Goal: Task Accomplishment & Management: Use online tool/utility

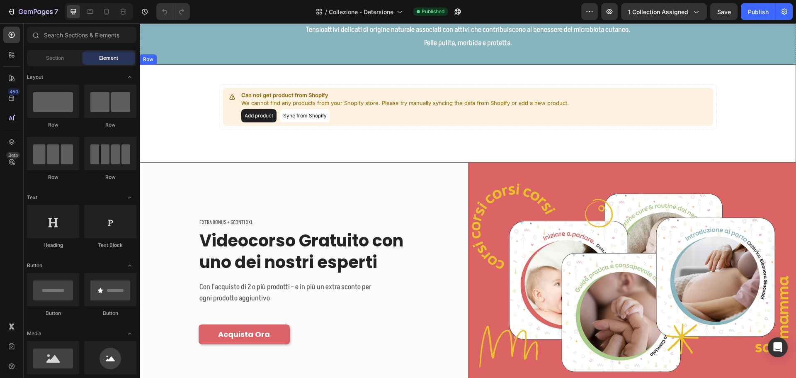
scroll to position [207, 0]
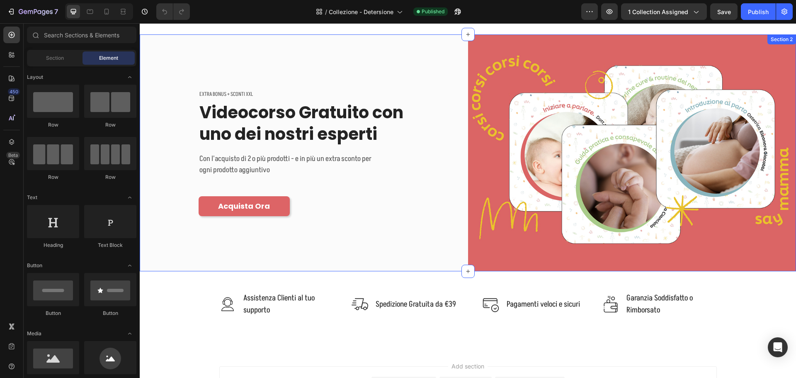
click at [414, 247] on div "EXTRA BONUS + SCONTI XXL Text block Videocorso Gratuito con uno dei nostri espe…" at bounding box center [304, 152] width 328 height 237
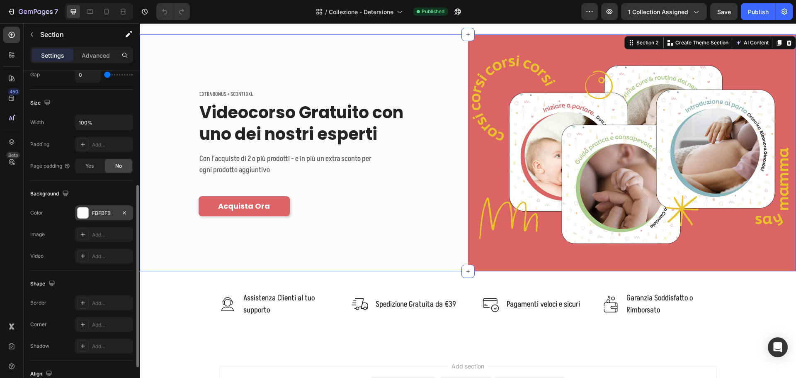
click at [96, 217] on div "FBFBFB" at bounding box center [104, 212] width 58 height 15
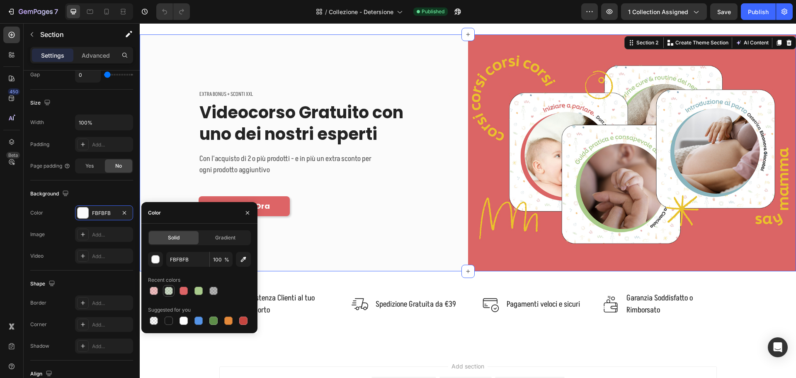
click at [169, 290] on div at bounding box center [169, 290] width 8 height 8
type input "5E8E49"
type input "30"
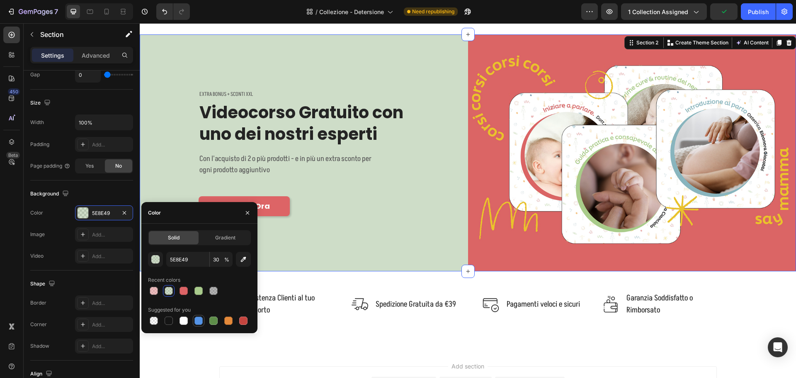
click at [199, 317] on div at bounding box center [198, 320] width 8 height 8
type input "5594E7"
type input "100"
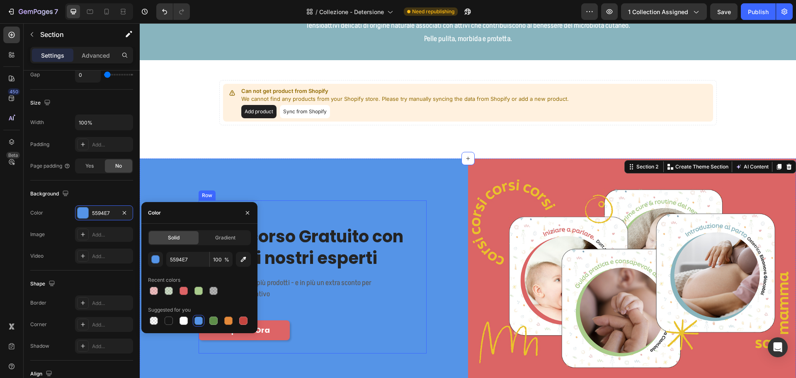
scroll to position [83, 0]
click at [242, 257] on icon "button" at bounding box center [243, 259] width 8 height 8
type input "88B4BE"
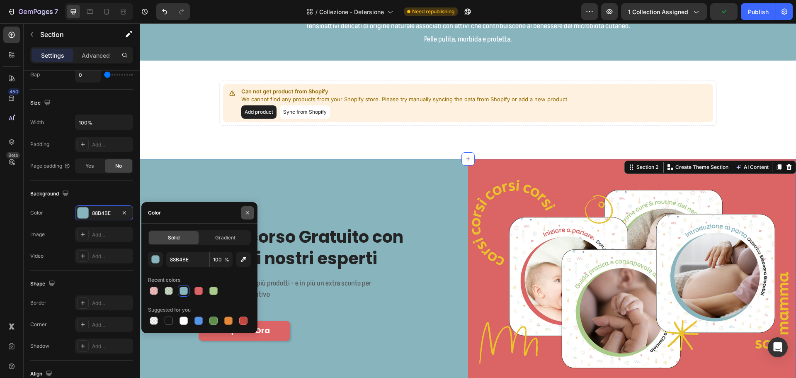
click at [245, 211] on icon "button" at bounding box center [247, 212] width 7 height 7
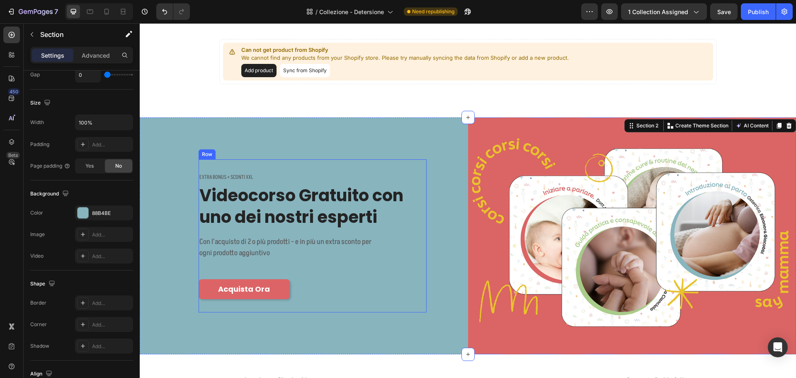
scroll to position [166, 0]
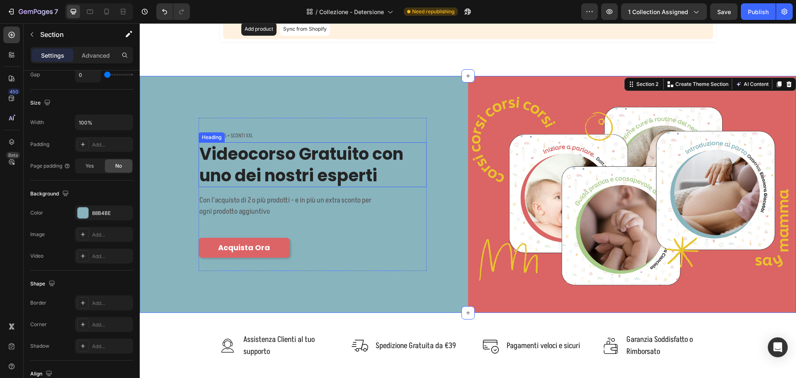
click at [280, 174] on h2 "Videocorso Gratuito con uno dei nostri esperti" at bounding box center [312, 164] width 228 height 45
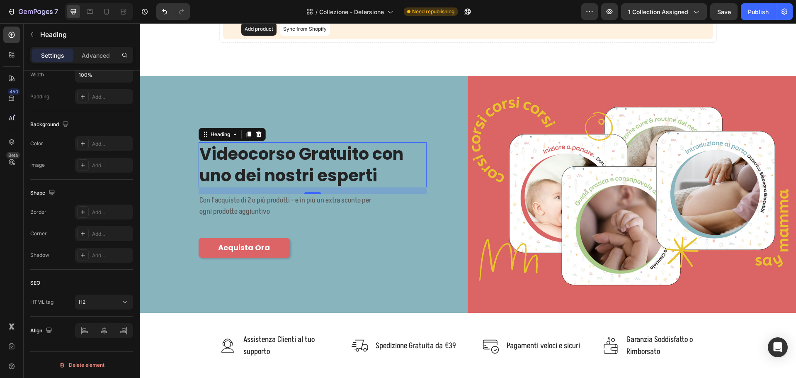
scroll to position [0, 0]
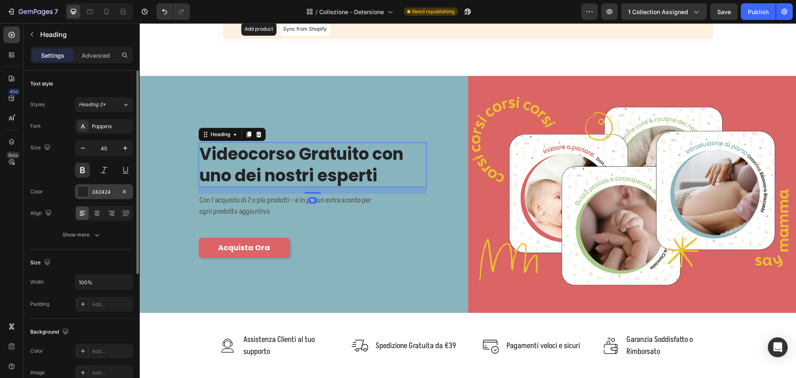
click at [109, 191] on div "242424" at bounding box center [104, 191] width 24 height 7
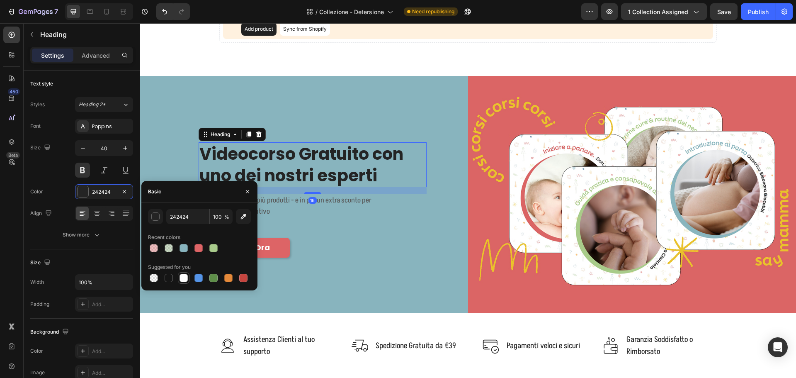
click at [184, 277] on div at bounding box center [183, 277] width 8 height 8
type input "FFFFFF"
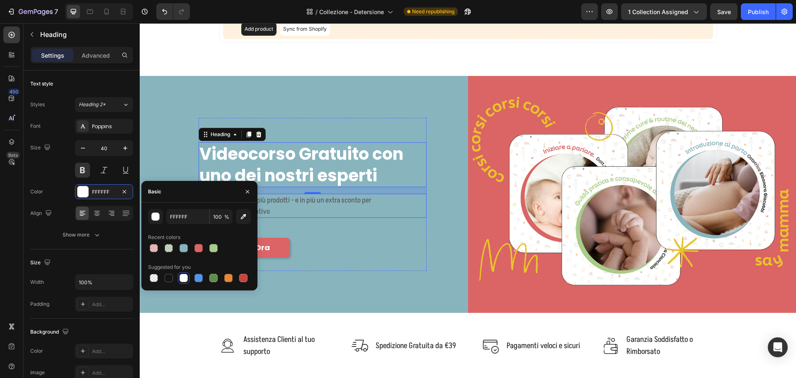
click at [328, 198] on p "Con l'acquisto di 2 o più prodotti - e in più un extra sconto per ogni prodotto…" at bounding box center [291, 205] width 185 height 22
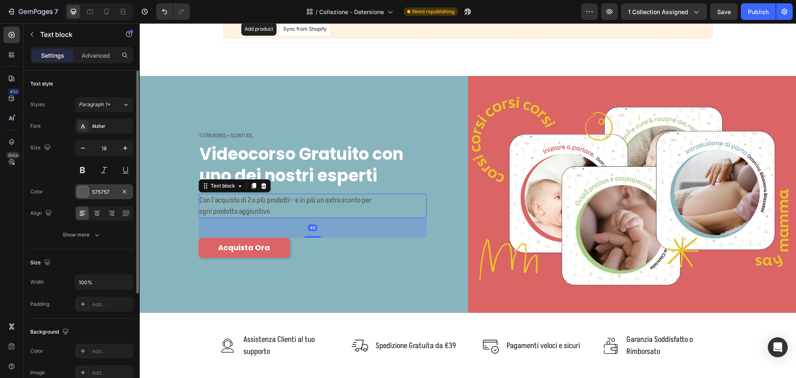
click at [108, 196] on div "575757" at bounding box center [104, 191] width 58 height 15
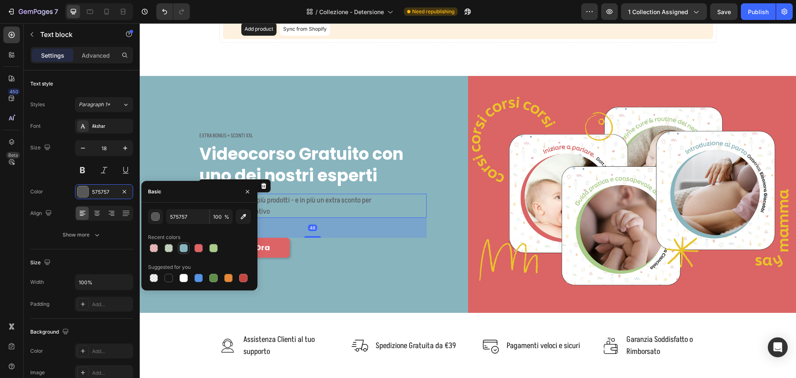
click at [181, 274] on div at bounding box center [183, 277] width 8 height 8
type input "FFFFFF"
click at [228, 135] on p "EXTRA BONUS + SCONTI XXL" at bounding box center [312, 136] width 226 height 8
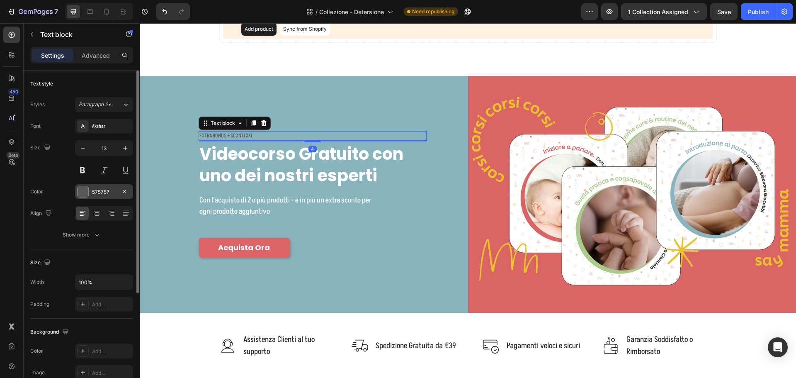
click at [105, 193] on div "575757" at bounding box center [104, 191] width 24 height 7
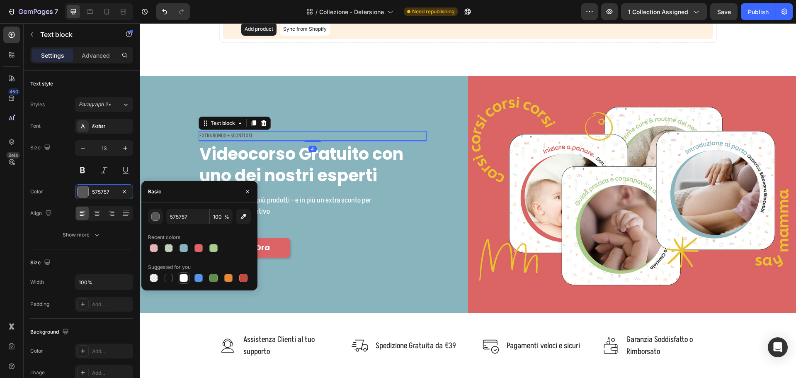
click at [180, 276] on div at bounding box center [183, 277] width 8 height 8
type input "FFFFFF"
click at [333, 231] on div "EXTRA BONUS + SCONTI XXL Text block 4 Videocorso Gratuito con uno dei nostri es…" at bounding box center [312, 194] width 228 height 126
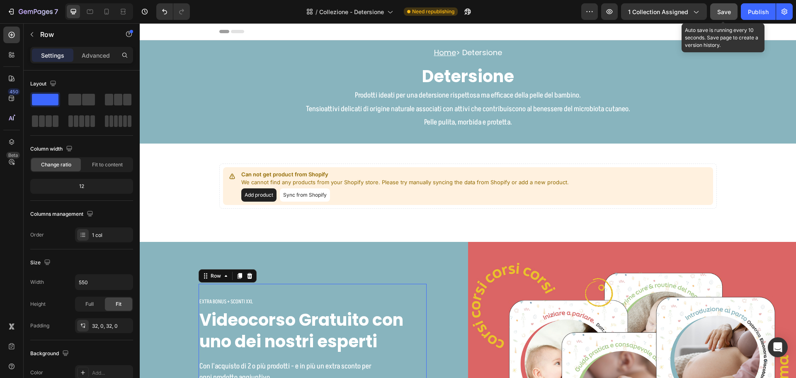
click at [725, 15] on span "Save" at bounding box center [724, 11] width 14 height 7
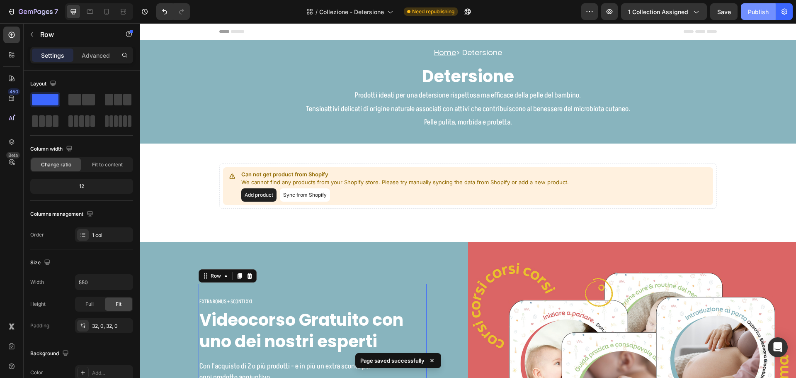
drag, startPoint x: 754, startPoint y: 10, endPoint x: 373, endPoint y: 54, distance: 384.2
click at [754, 10] on div "Publish" at bounding box center [758, 11] width 21 height 9
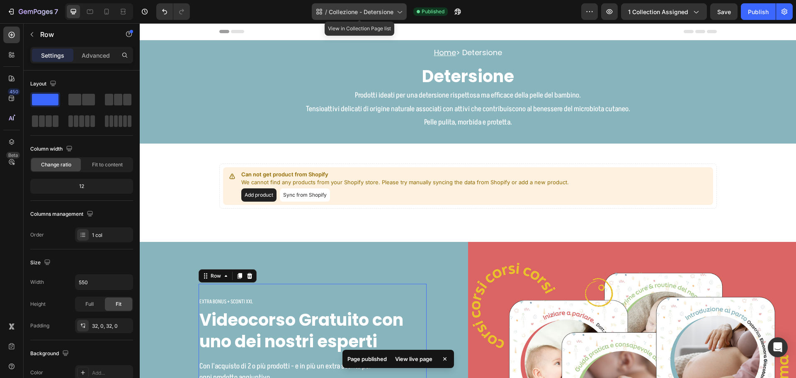
click at [390, 10] on span "Collezione - Detersione" at bounding box center [361, 11] width 65 height 9
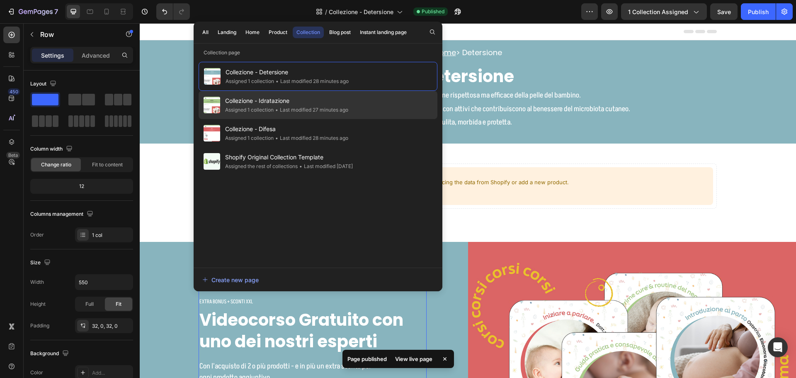
click at [283, 103] on span "Collezione - Idratazione" at bounding box center [286, 101] width 123 height 10
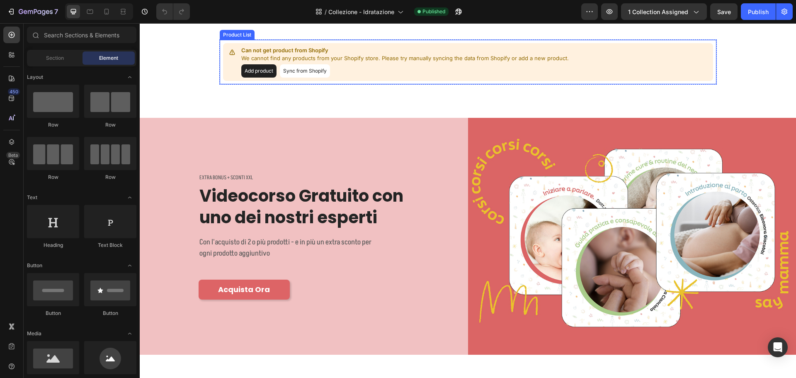
scroll to position [124, 0]
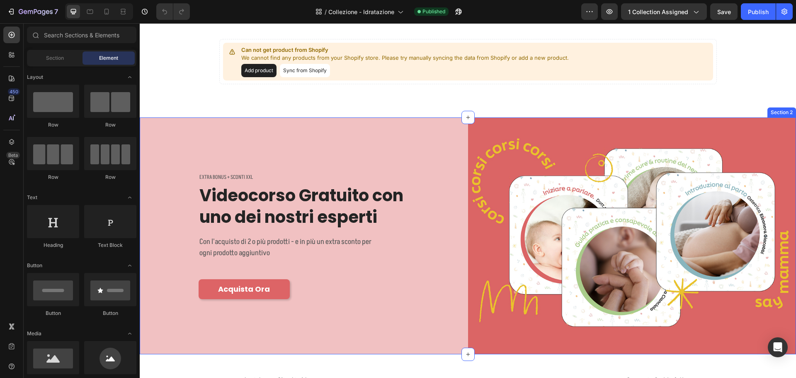
click at [375, 156] on div "EXTRA BONUS + SCONTI XXL Text block Videocorso Gratuito con uno dei nostri espe…" at bounding box center [304, 235] width 328 height 237
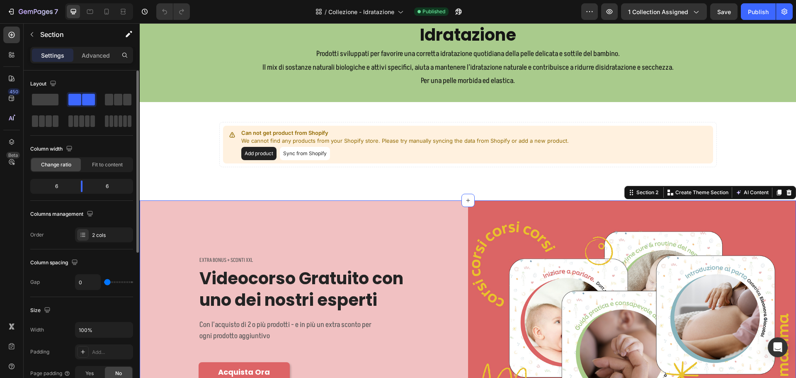
scroll to position [166, 0]
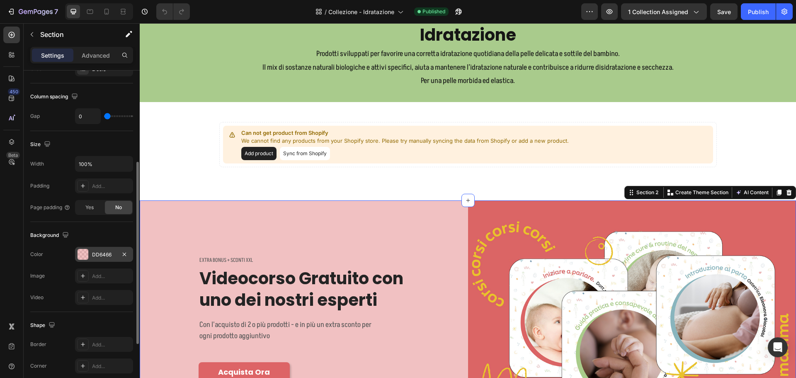
click at [99, 252] on div "DD6466" at bounding box center [104, 254] width 24 height 7
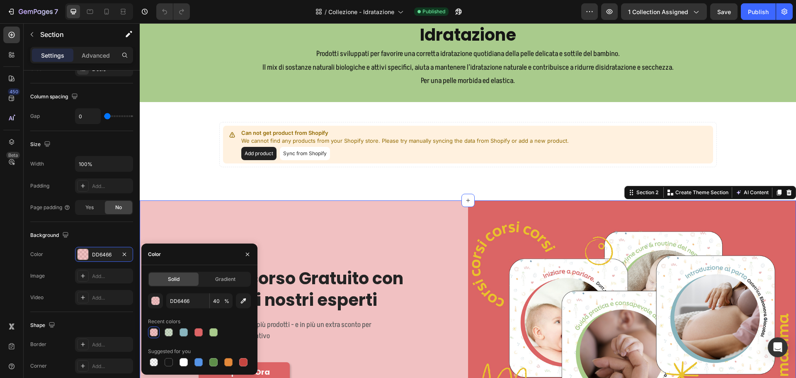
click at [212, 326] on div "Recent colors" at bounding box center [199, 321] width 103 height 13
click at [213, 330] on div at bounding box center [213, 332] width 8 height 8
type input "A9CB8C"
type input "100"
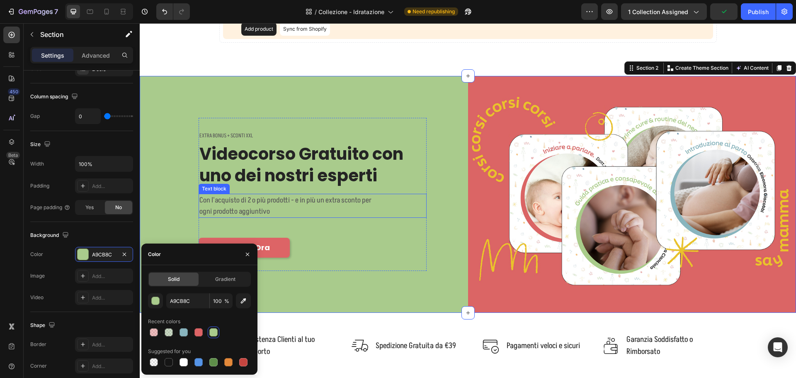
click at [299, 201] on p "Con l'acquisto di 2 o più prodotti - e in più un extra sconto per ogni prodotto…" at bounding box center [291, 205] width 185 height 22
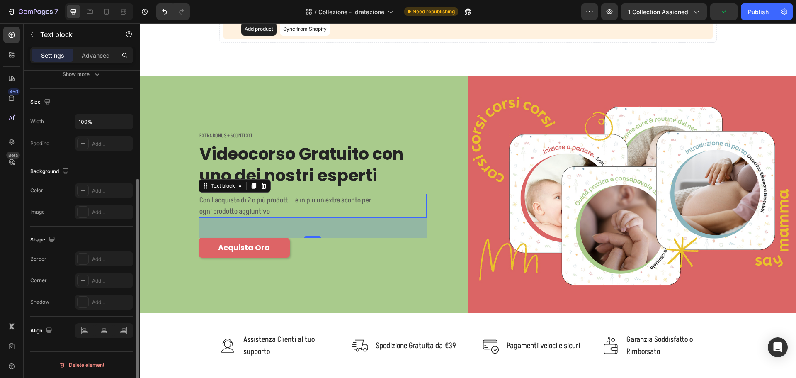
scroll to position [0, 0]
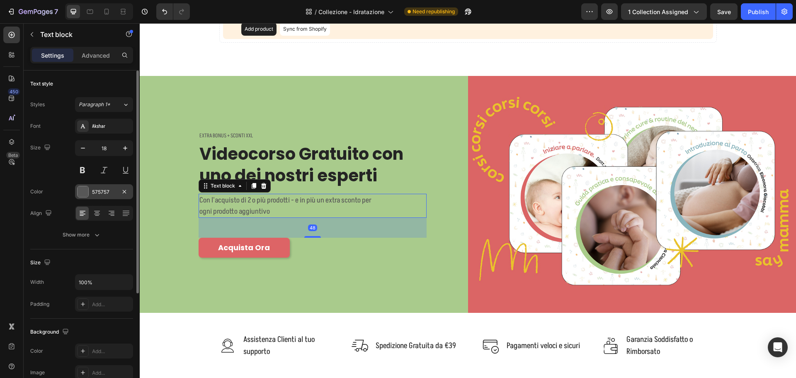
click at [93, 191] on div "575757" at bounding box center [104, 191] width 24 height 7
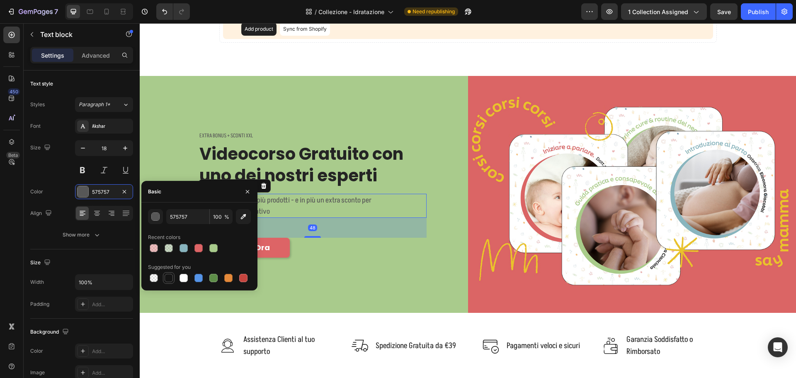
click at [167, 276] on div at bounding box center [169, 277] width 8 height 8
type input "151515"
click at [269, 157] on h2 "Videocorso Gratuito con uno dei nostri esperti" at bounding box center [312, 164] width 228 height 45
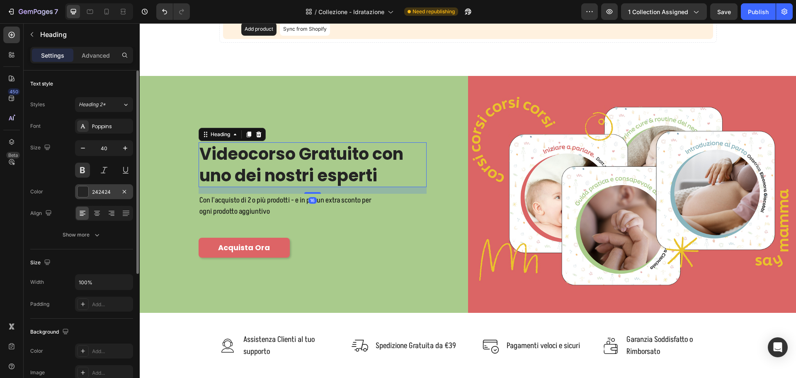
click at [106, 189] on div "242424" at bounding box center [104, 191] width 24 height 7
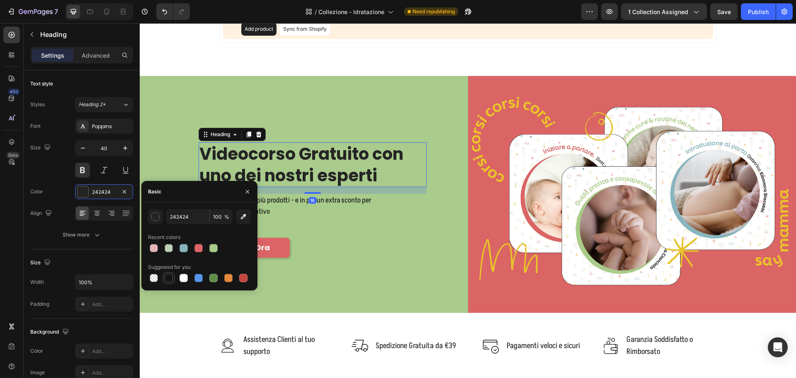
click at [174, 280] on div at bounding box center [169, 278] width 12 height 12
type input "151515"
click at [340, 131] on div "EXTRA BONUS + SCONTI XXL" at bounding box center [312, 136] width 228 height 10
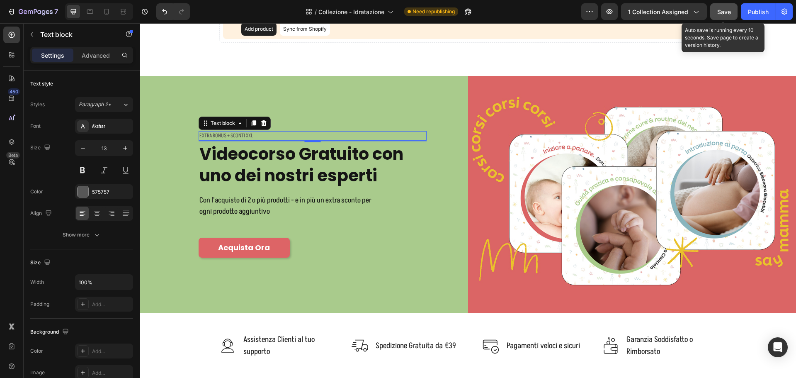
click at [727, 12] on span "Save" at bounding box center [724, 11] width 14 height 7
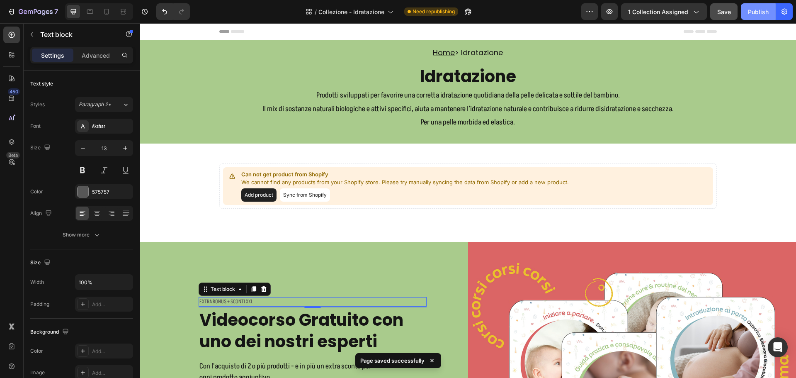
click at [750, 7] on div "Publish" at bounding box center [758, 11] width 21 height 9
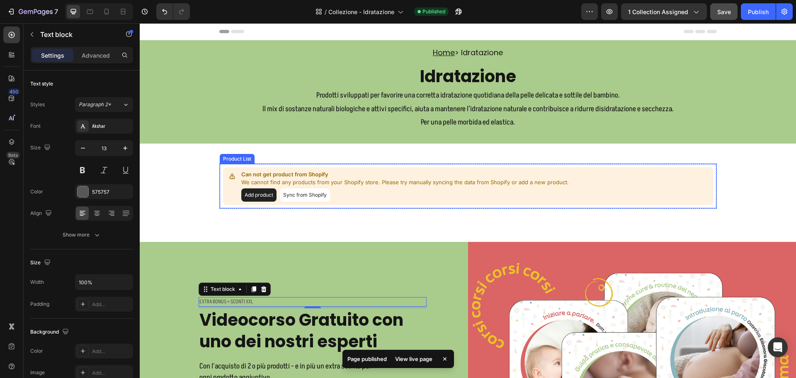
click at [298, 193] on button "Sync from Shopify" at bounding box center [305, 194] width 50 height 13
